Goal: Find specific page/section: Find specific page/section

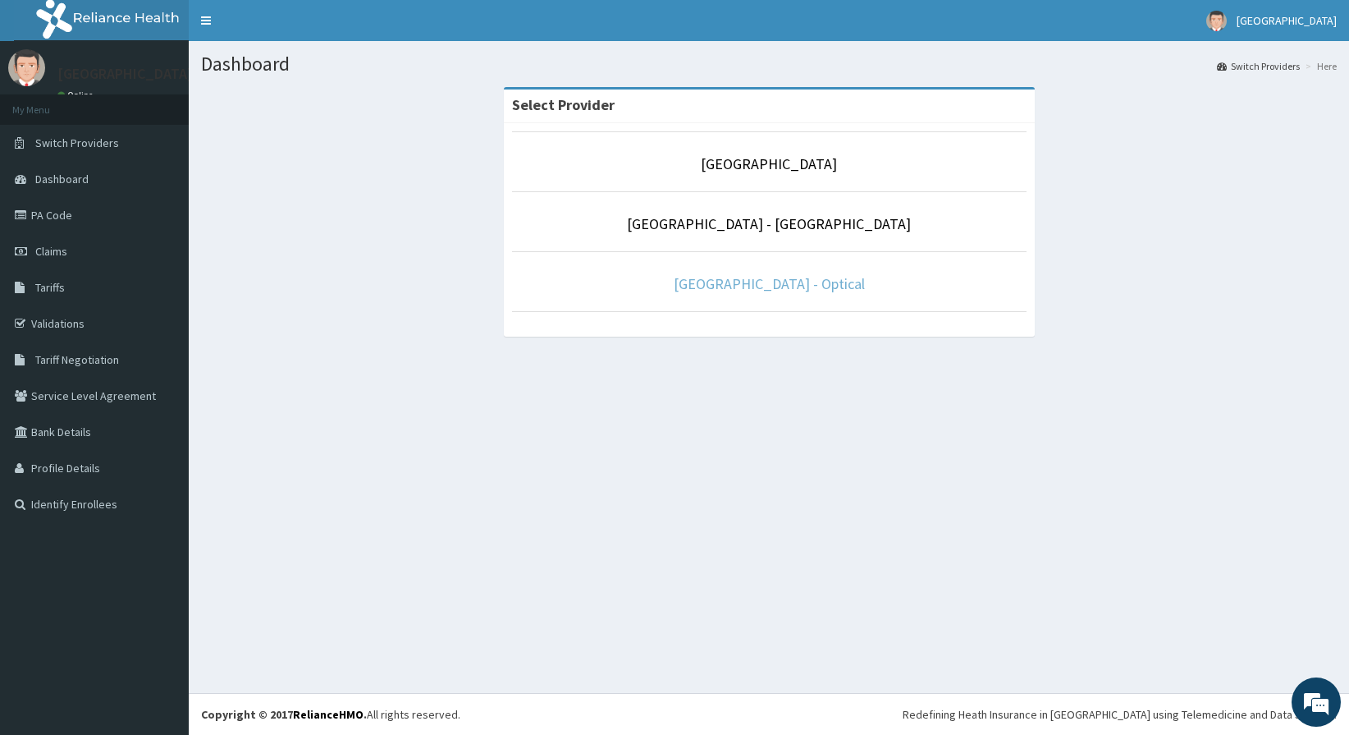
click at [762, 283] on link "[GEOGRAPHIC_DATA] - Optical" at bounding box center [769, 283] width 191 height 19
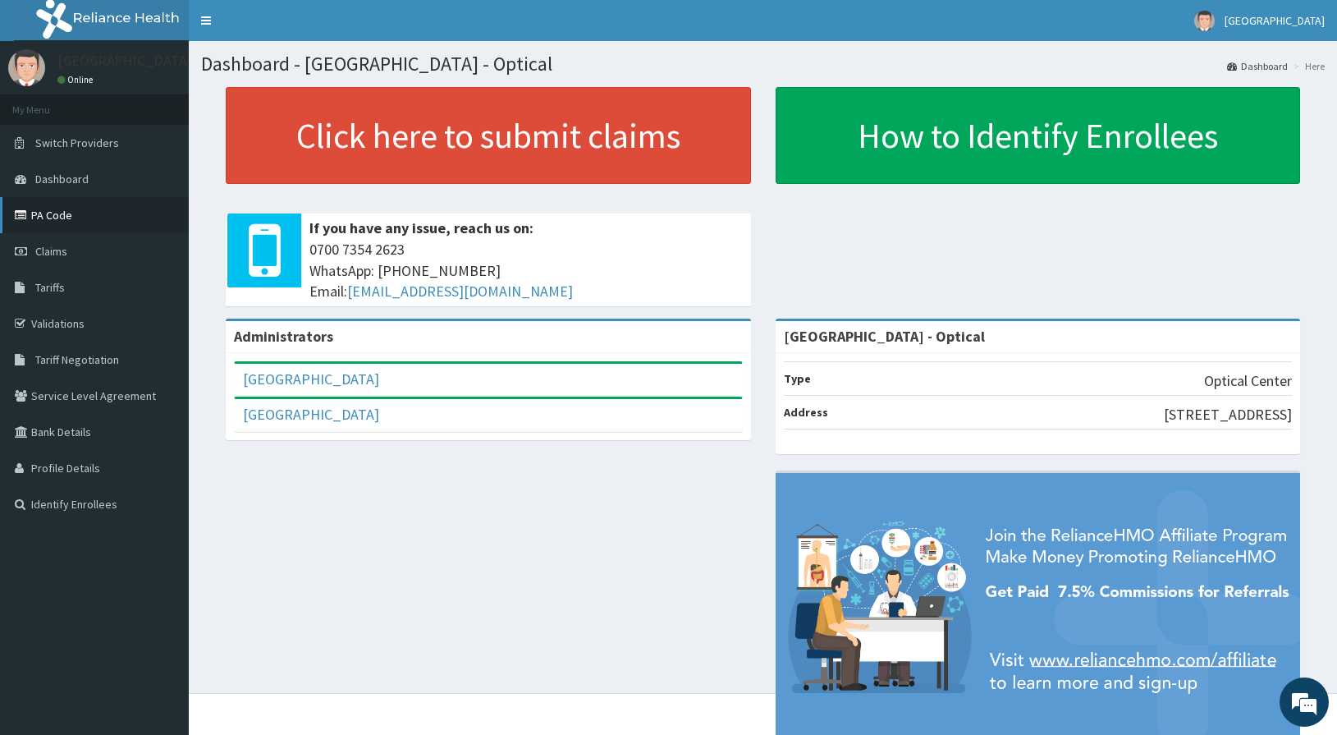
click at [49, 213] on link "PA Code" at bounding box center [94, 215] width 189 height 36
